Goal: Transaction & Acquisition: Book appointment/travel/reservation

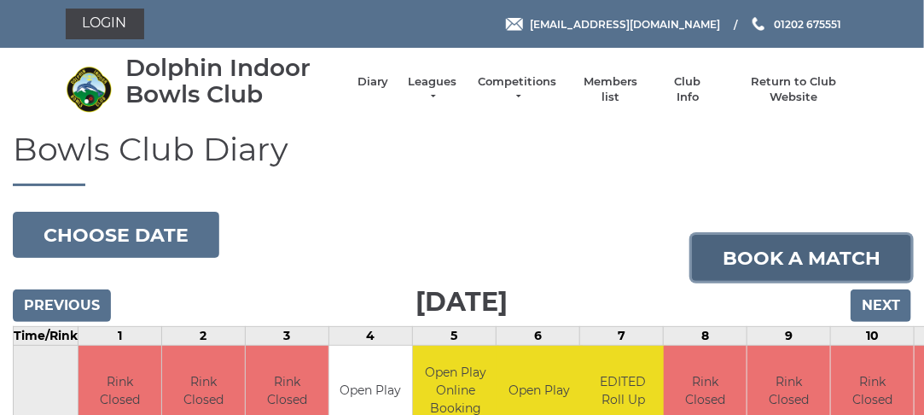
click at [783, 253] on link "Book a match" at bounding box center [801, 258] width 219 height 46
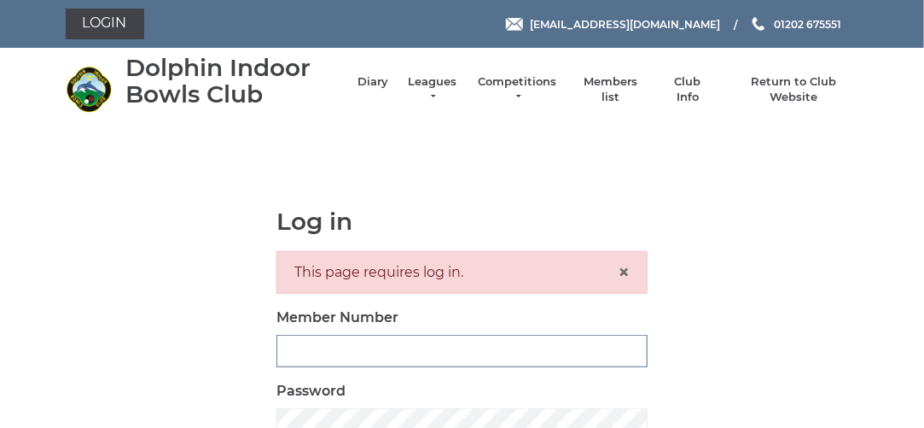
type input "3280"
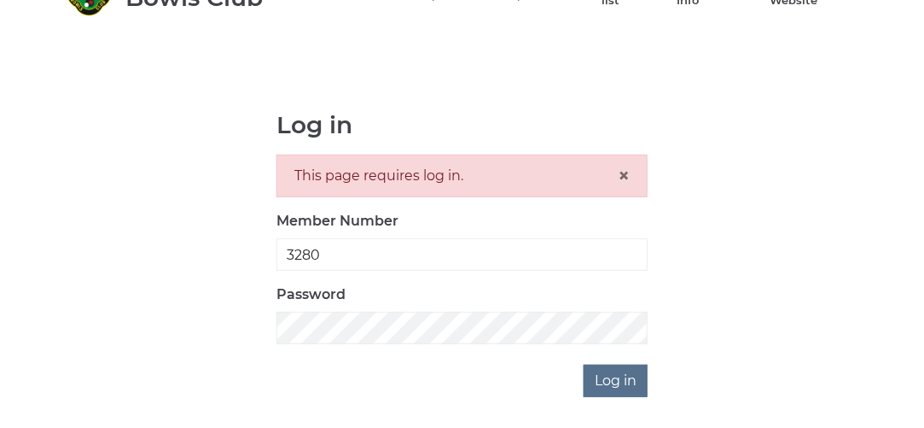
scroll to position [119, 0]
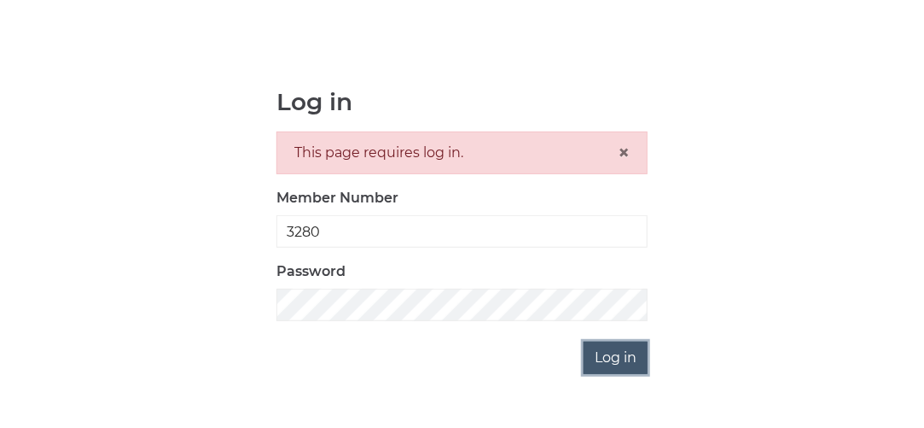
click at [627, 355] on input "Log in" at bounding box center [616, 357] width 64 height 32
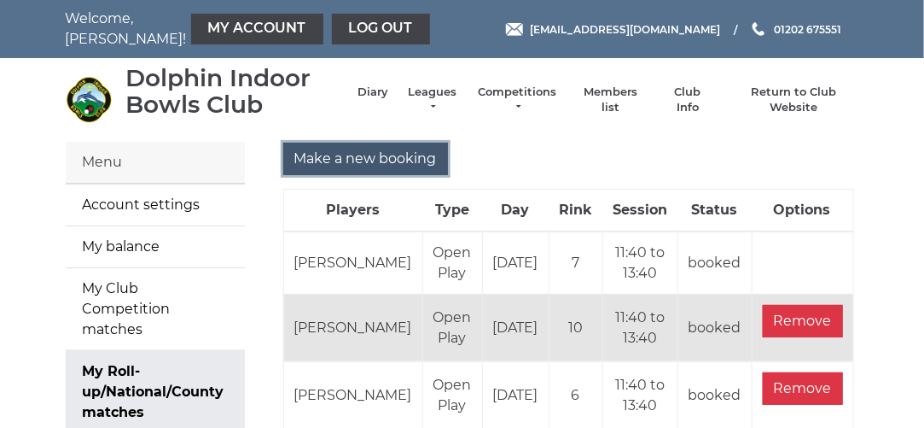
click at [364, 158] on input "Make a new booking" at bounding box center [365, 159] width 165 height 32
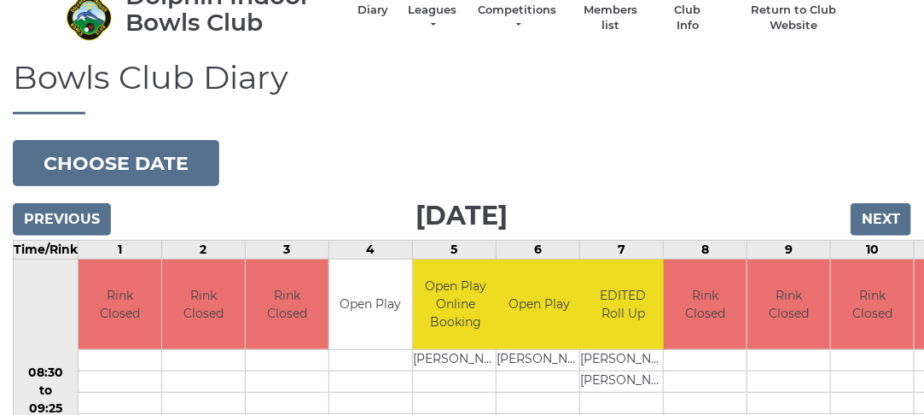
scroll to position [87, 0]
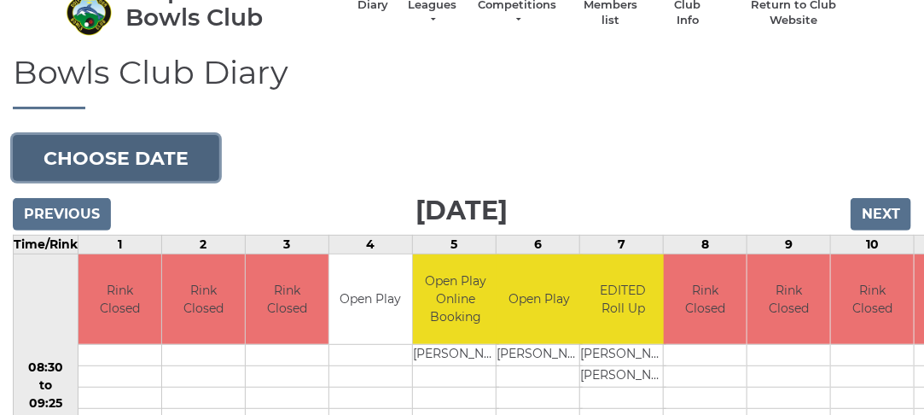
click at [191, 162] on button "Choose date" at bounding box center [116, 158] width 207 height 46
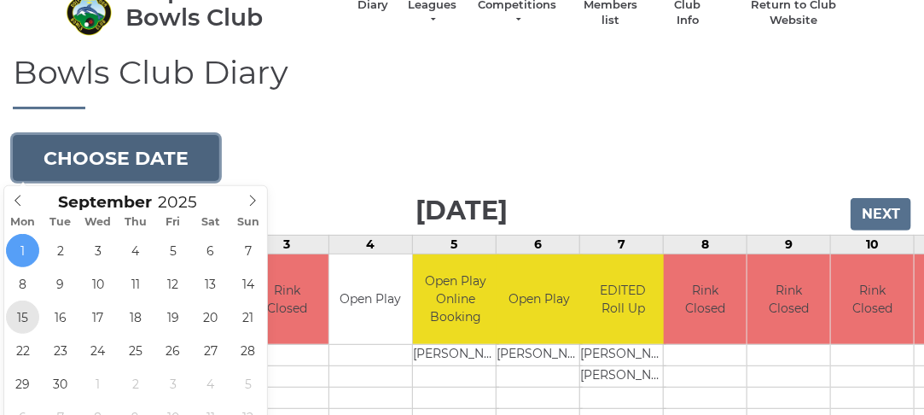
type input "[DATE]"
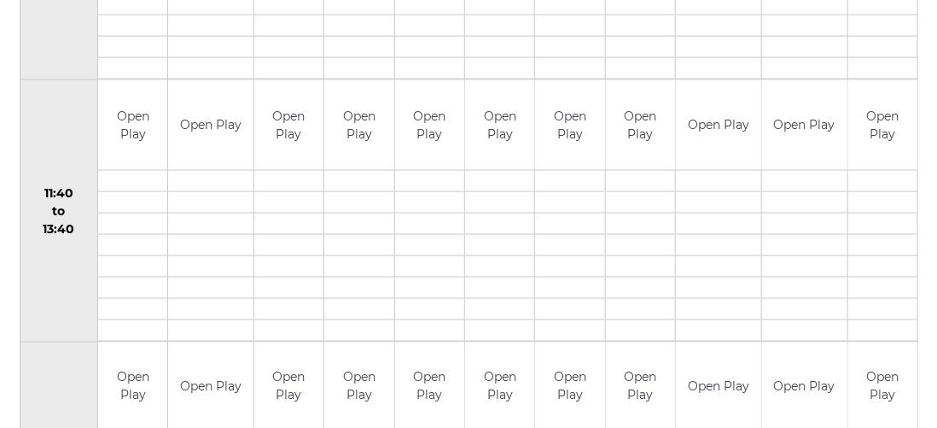
scroll to position [789, 0]
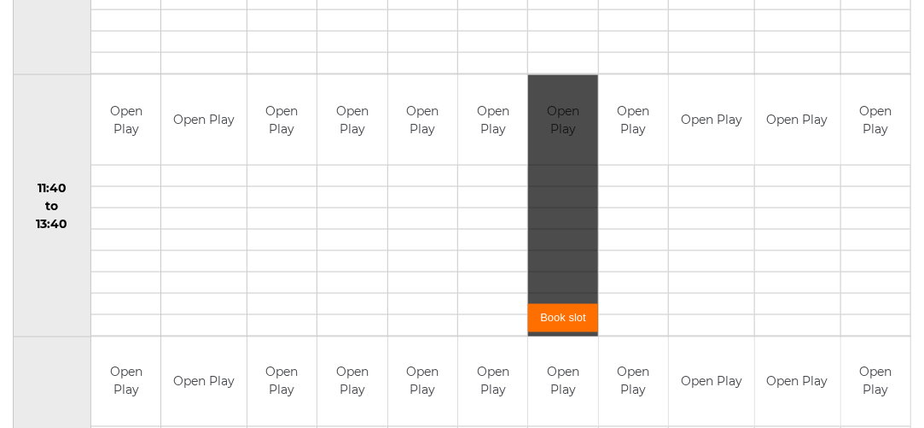
click at [561, 322] on link "Book slot" at bounding box center [562, 318] width 69 height 28
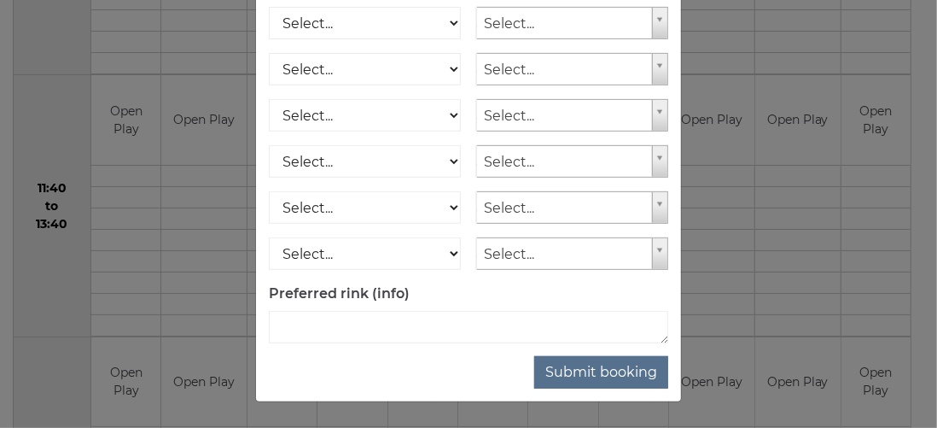
scroll to position [362, 0]
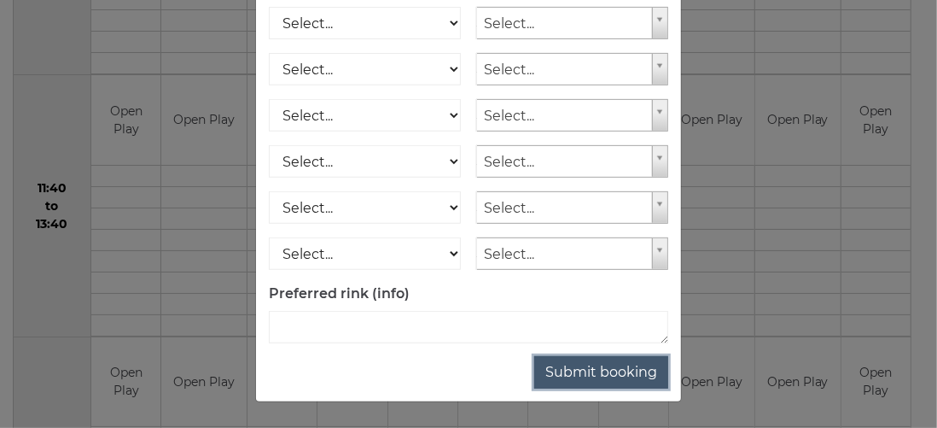
click at [593, 375] on button "Submit booking" at bounding box center [601, 372] width 134 height 32
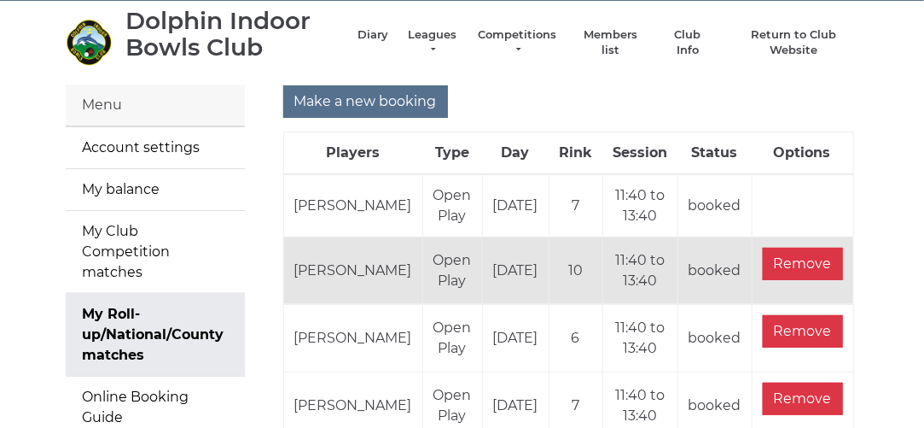
scroll to position [38, 0]
